Goal: Information Seeking & Learning: Compare options

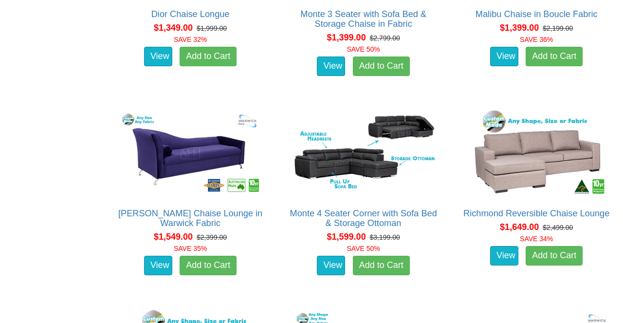
scroll to position [708, 0]
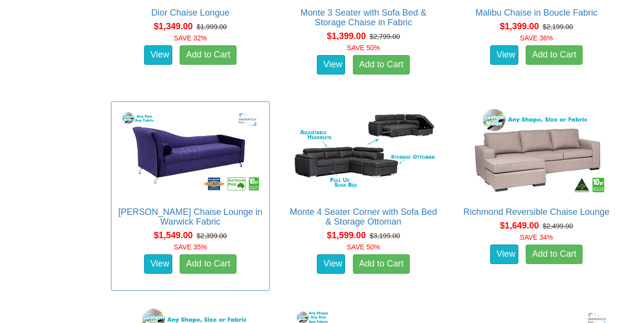
click at [178, 152] on img at bounding box center [190, 152] width 148 height 91
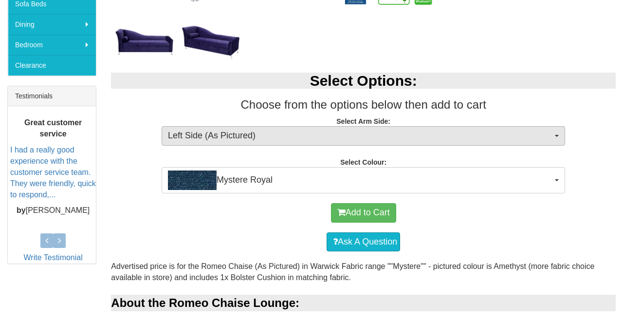
scroll to position [330, 0]
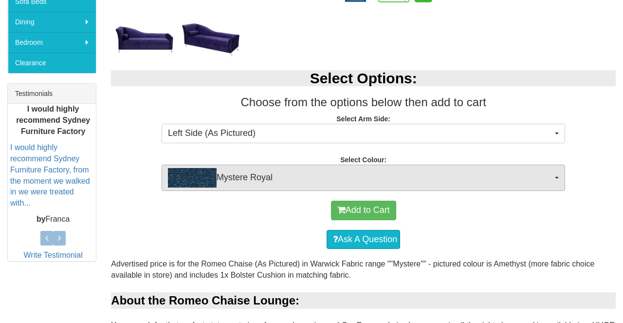
click at [180, 182] on img "button" at bounding box center [192, 177] width 49 height 19
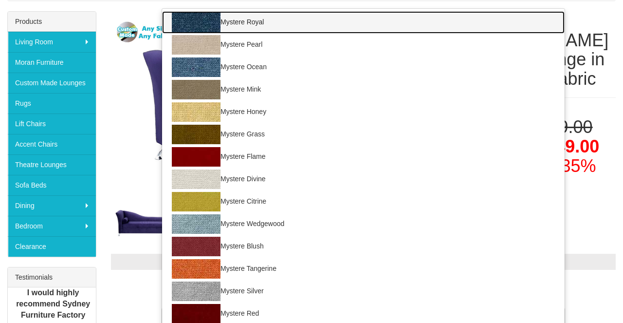
scroll to position [145, 0]
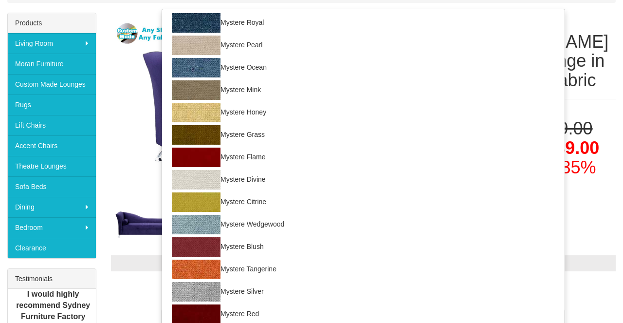
click at [137, 148] on img at bounding box center [276, 110] width 331 height 194
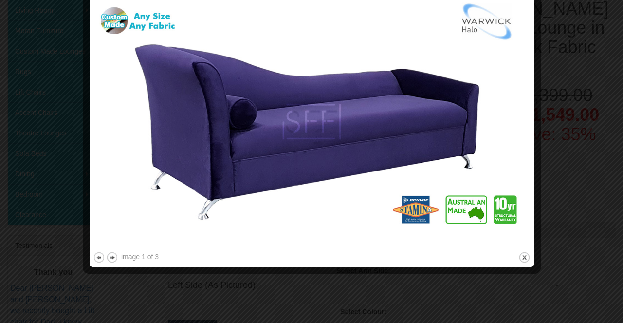
scroll to position [172, 0]
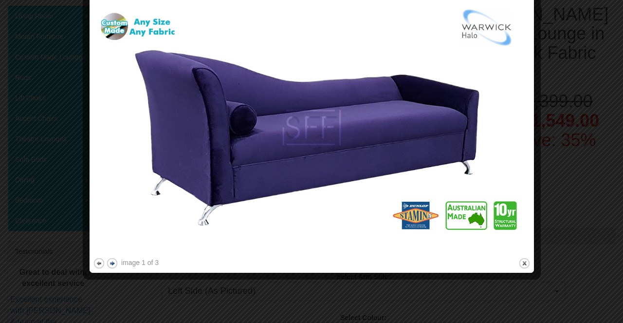
click at [112, 263] on button "next" at bounding box center [112, 263] width 12 height 12
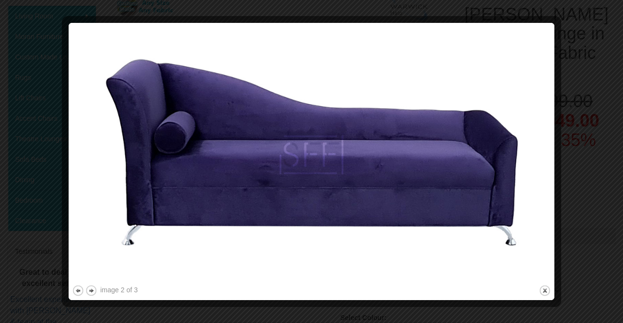
click at [112, 263] on img at bounding box center [311, 154] width 479 height 256
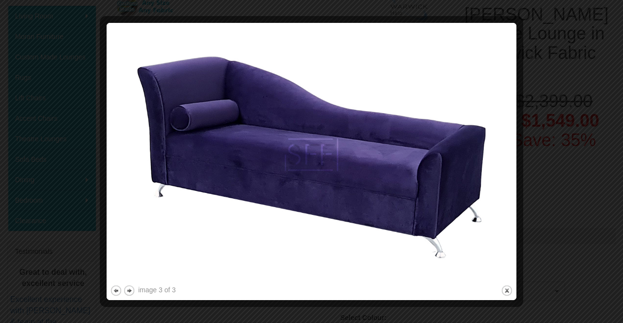
click at [113, 264] on img at bounding box center [311, 154] width 403 height 256
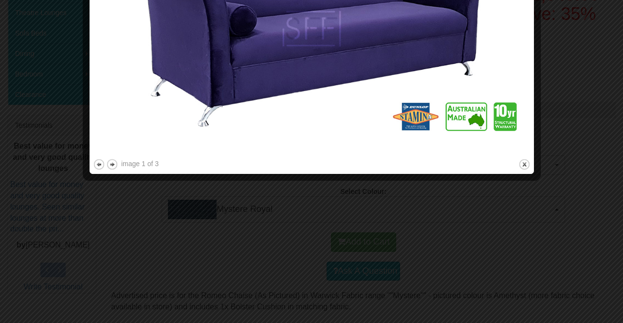
scroll to position [295, 0]
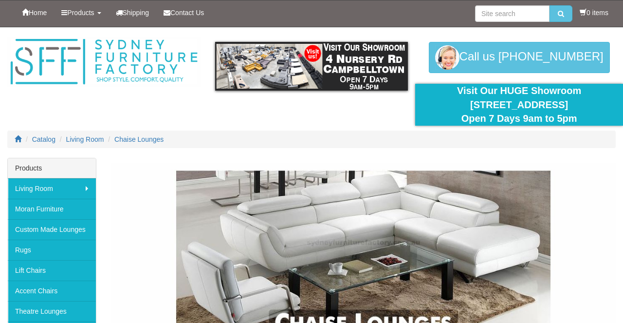
scroll to position [708, 0]
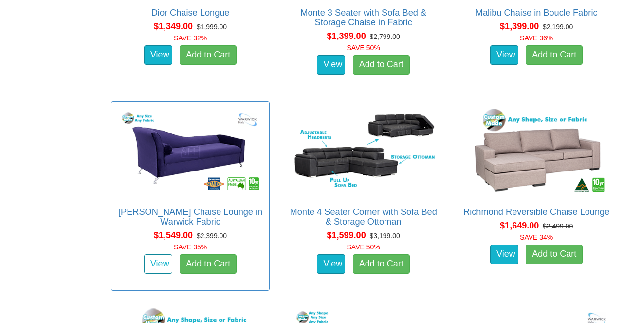
click at [161, 258] on link "View" at bounding box center [158, 263] width 28 height 19
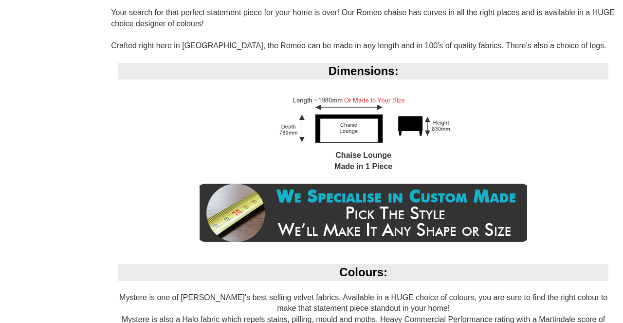
scroll to position [645, 0]
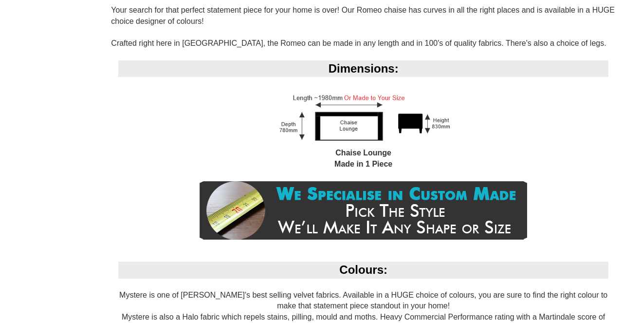
click at [416, 116] on img at bounding box center [364, 117] width 186 height 59
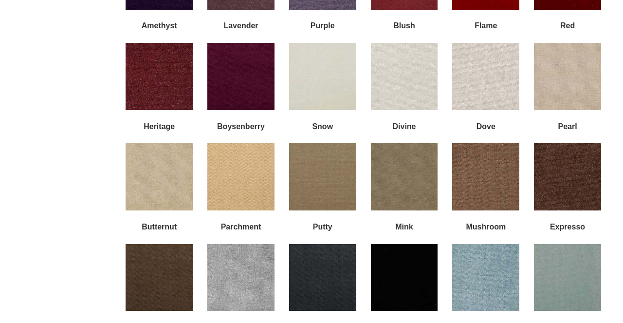
scroll to position [1047, 0]
click at [239, 52] on img at bounding box center [240, 76] width 67 height 67
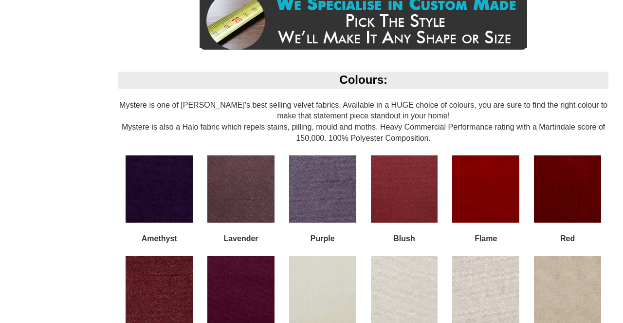
scroll to position [837, 0]
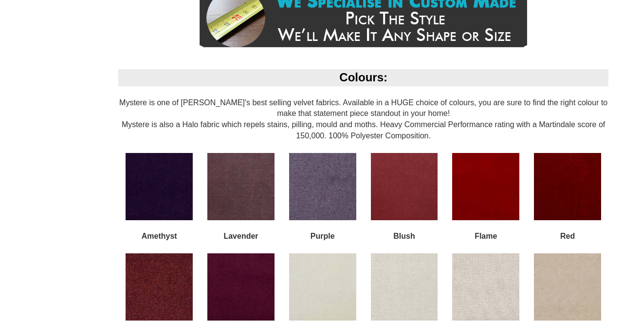
click at [161, 185] on img at bounding box center [159, 186] width 67 height 67
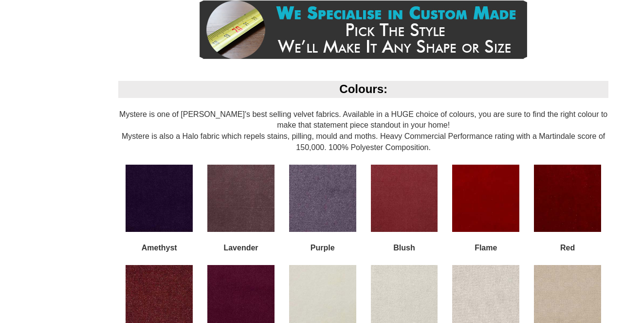
scroll to position [830, 0]
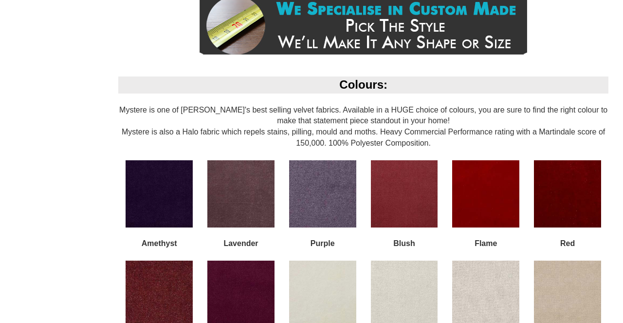
click at [477, 180] on img at bounding box center [485, 193] width 67 height 67
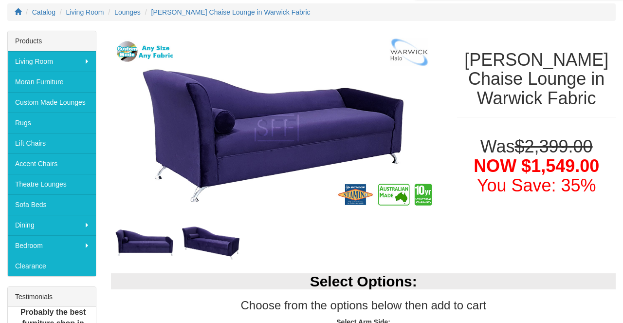
scroll to position [128, 0]
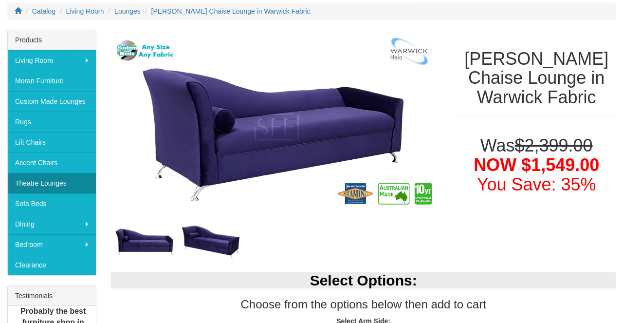
click at [35, 182] on link "Theatre Lounges" at bounding box center [52, 183] width 88 height 20
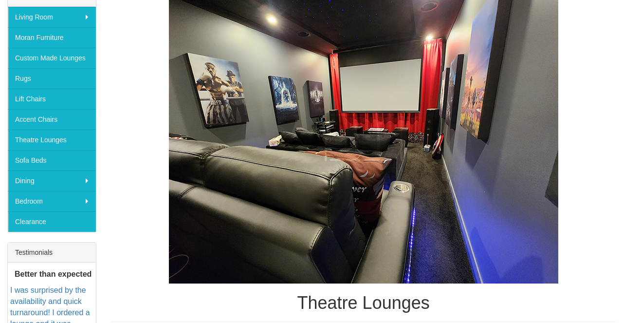
scroll to position [172, 0]
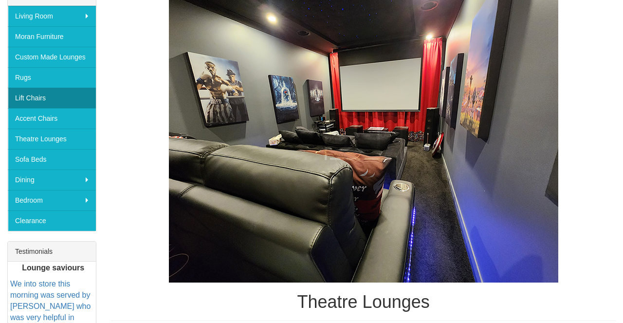
click at [50, 104] on link "Lift Chairs" at bounding box center [52, 98] width 88 height 20
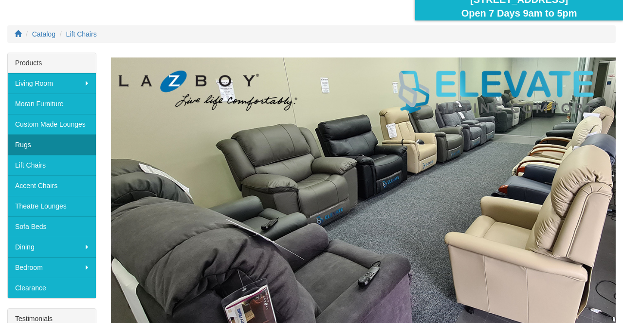
scroll to position [102, 0]
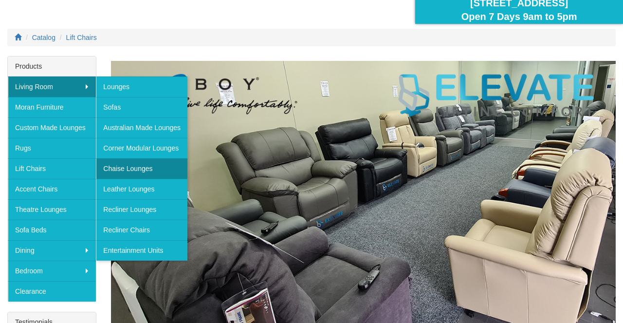
click at [122, 165] on link "Chaise Lounges" at bounding box center [141, 168] width 91 height 20
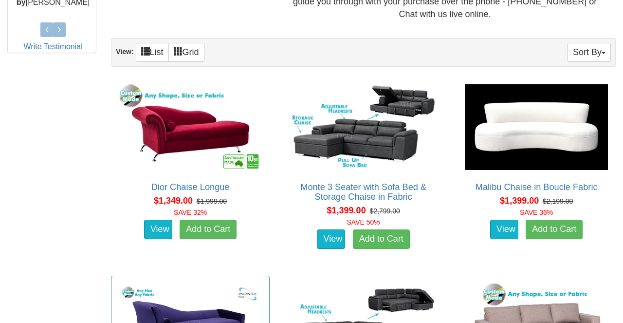
scroll to position [522, 0]
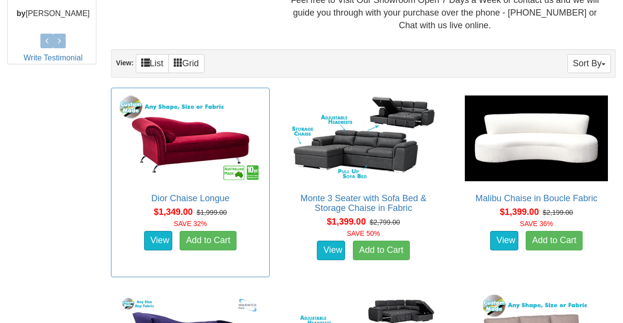
click at [189, 137] on img at bounding box center [190, 138] width 148 height 91
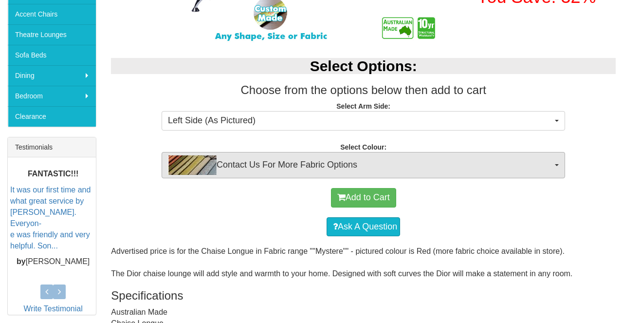
scroll to position [259, 0]
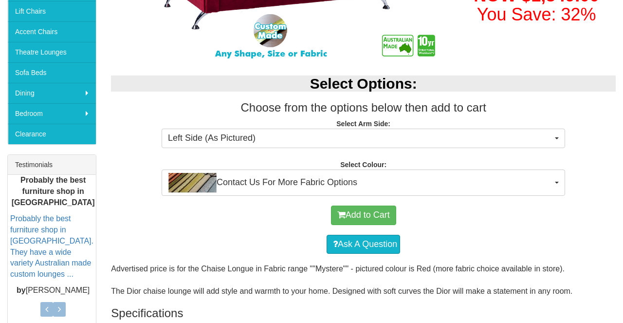
click at [221, 238] on div "Ask A Question" at bounding box center [363, 244] width 495 height 29
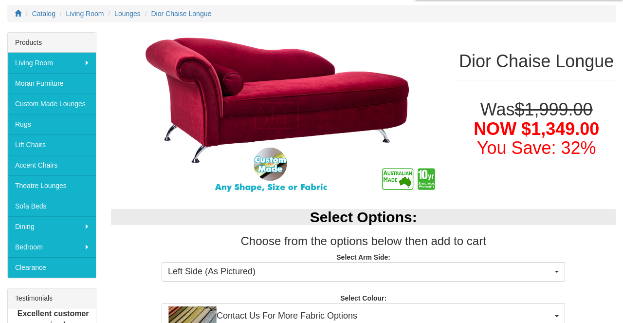
scroll to position [126, 0]
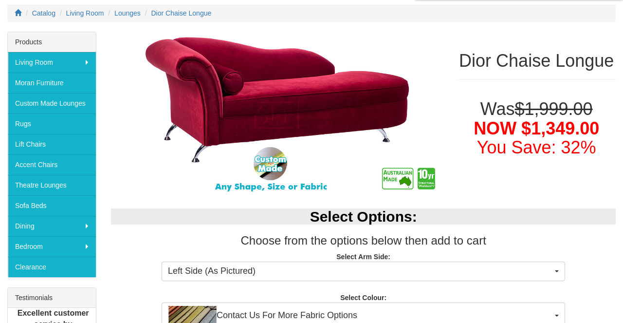
click at [229, 214] on h2 "Select Options:" at bounding box center [363, 216] width 505 height 16
click at [293, 108] on img at bounding box center [276, 115] width 331 height 167
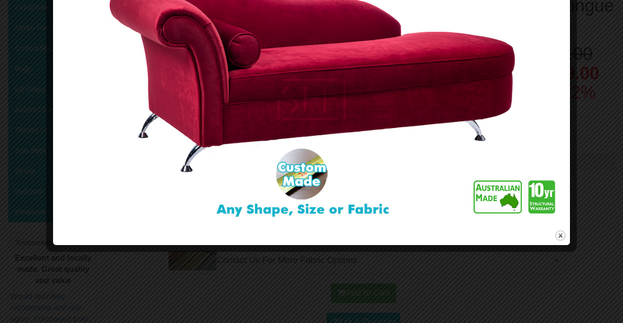
scroll to position [169, 0]
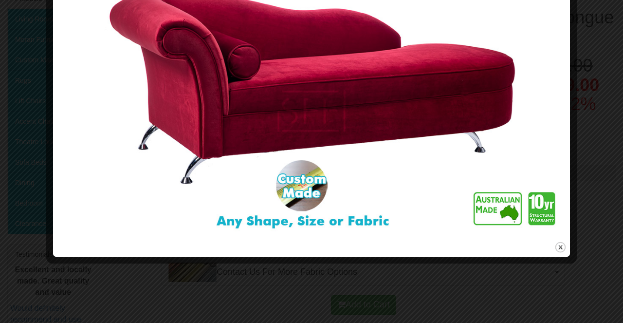
click at [298, 91] on img at bounding box center [311, 111] width 510 height 256
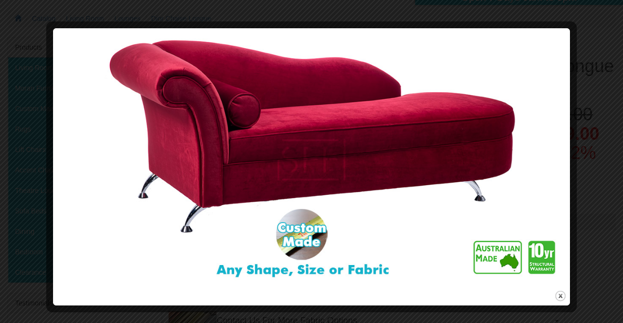
scroll to position [122, 0]
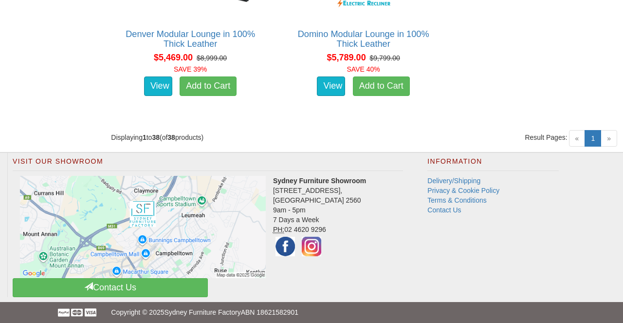
scroll to position [3074, 0]
